Goal: Check status: Check status

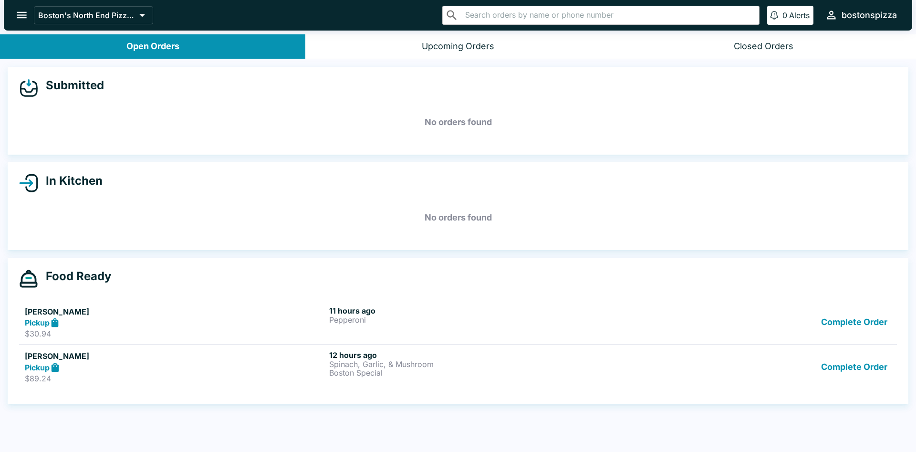
drag, startPoint x: 0, startPoint y: 0, endPoint x: 20, endPoint y: 24, distance: 31.2
click at [20, 24] on button "open drawer" at bounding box center [22, 15] width 24 height 24
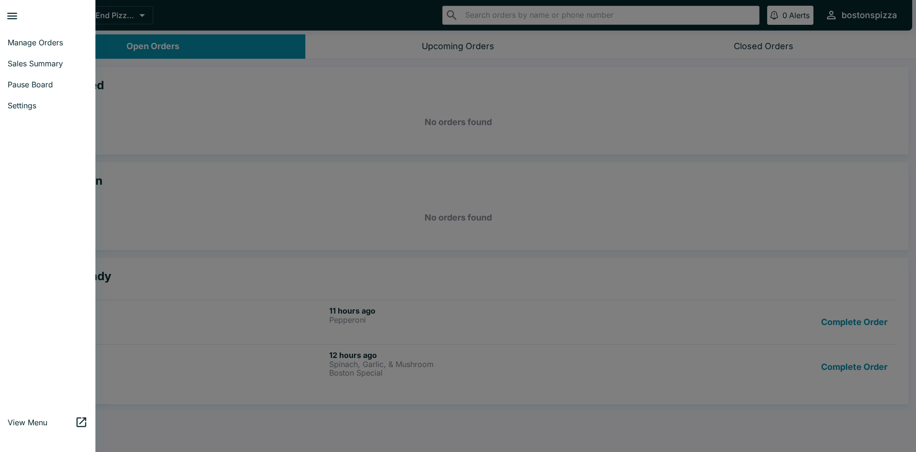
click at [30, 64] on span "Sales Summary" at bounding box center [48, 64] width 80 height 10
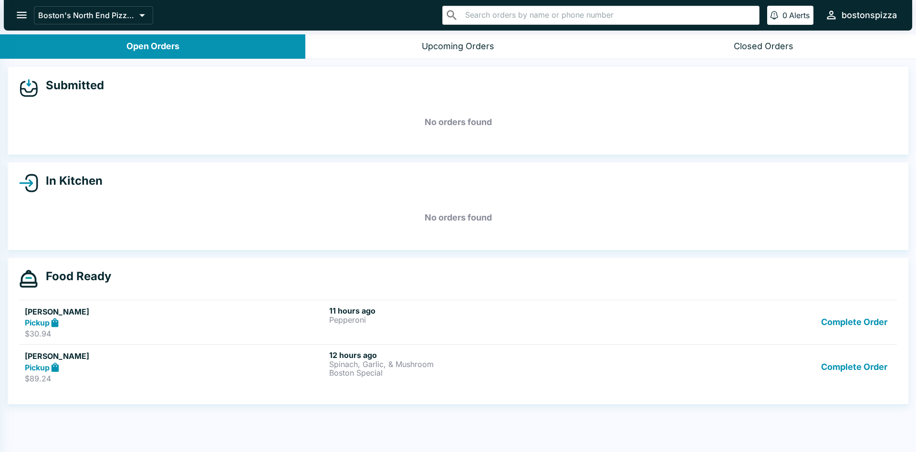
select select "03:00"
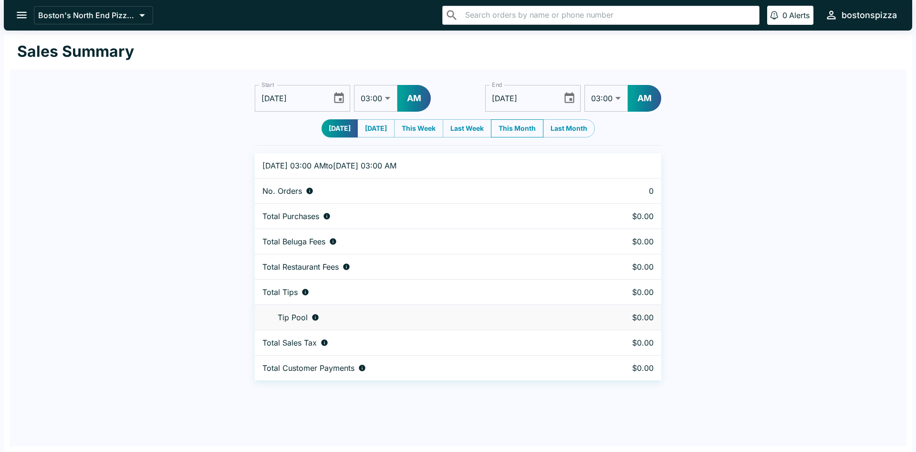
click at [514, 133] on button "This Month" at bounding box center [517, 128] width 52 height 18
click at [570, 136] on button "Last Month" at bounding box center [569, 128] width 52 height 18
type input "[DATE]"
